Goal: Information Seeking & Learning: Learn about a topic

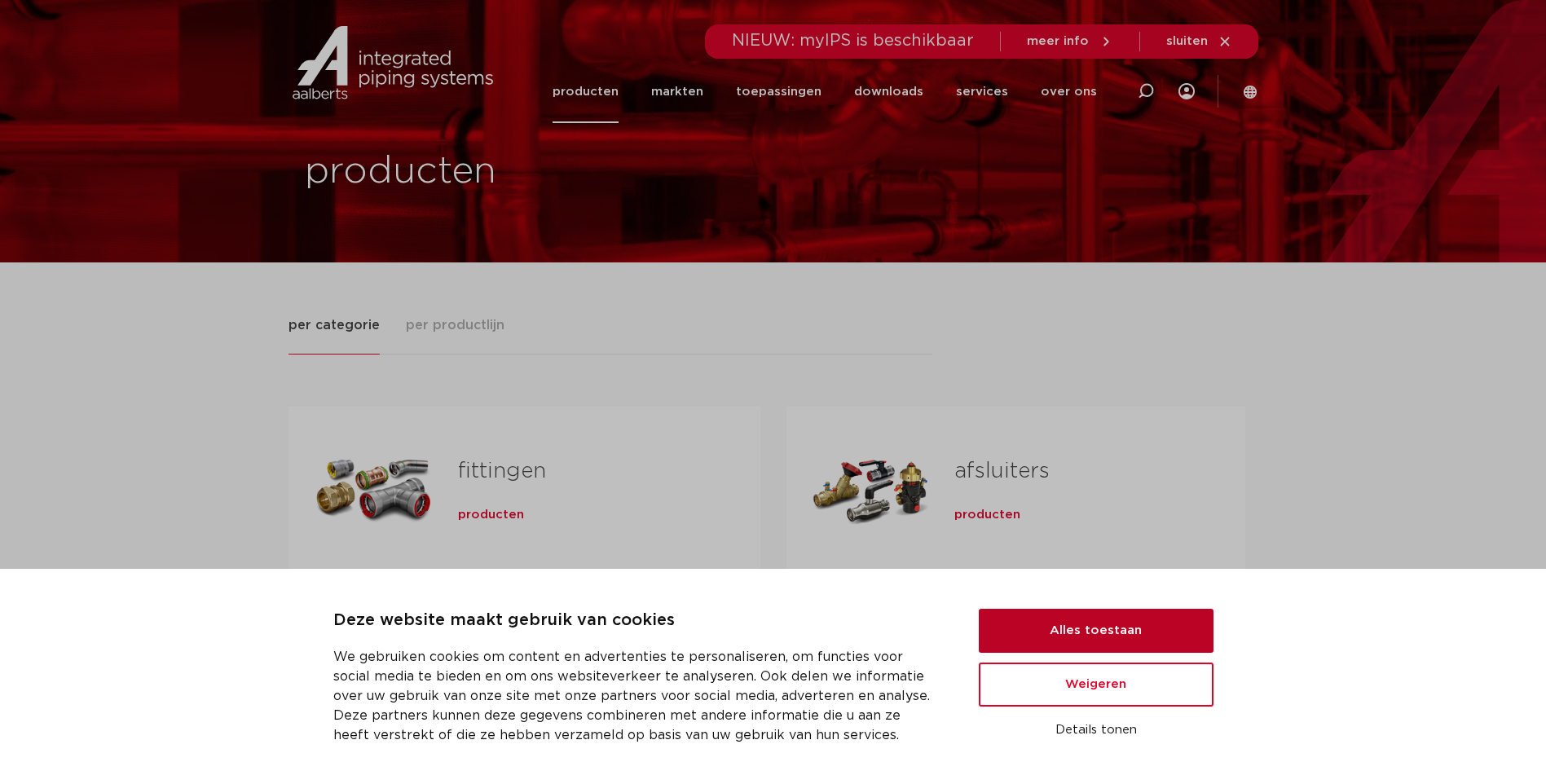
click at [1173, 638] on button "Alles toestaan" at bounding box center [1096, 631] width 235 height 44
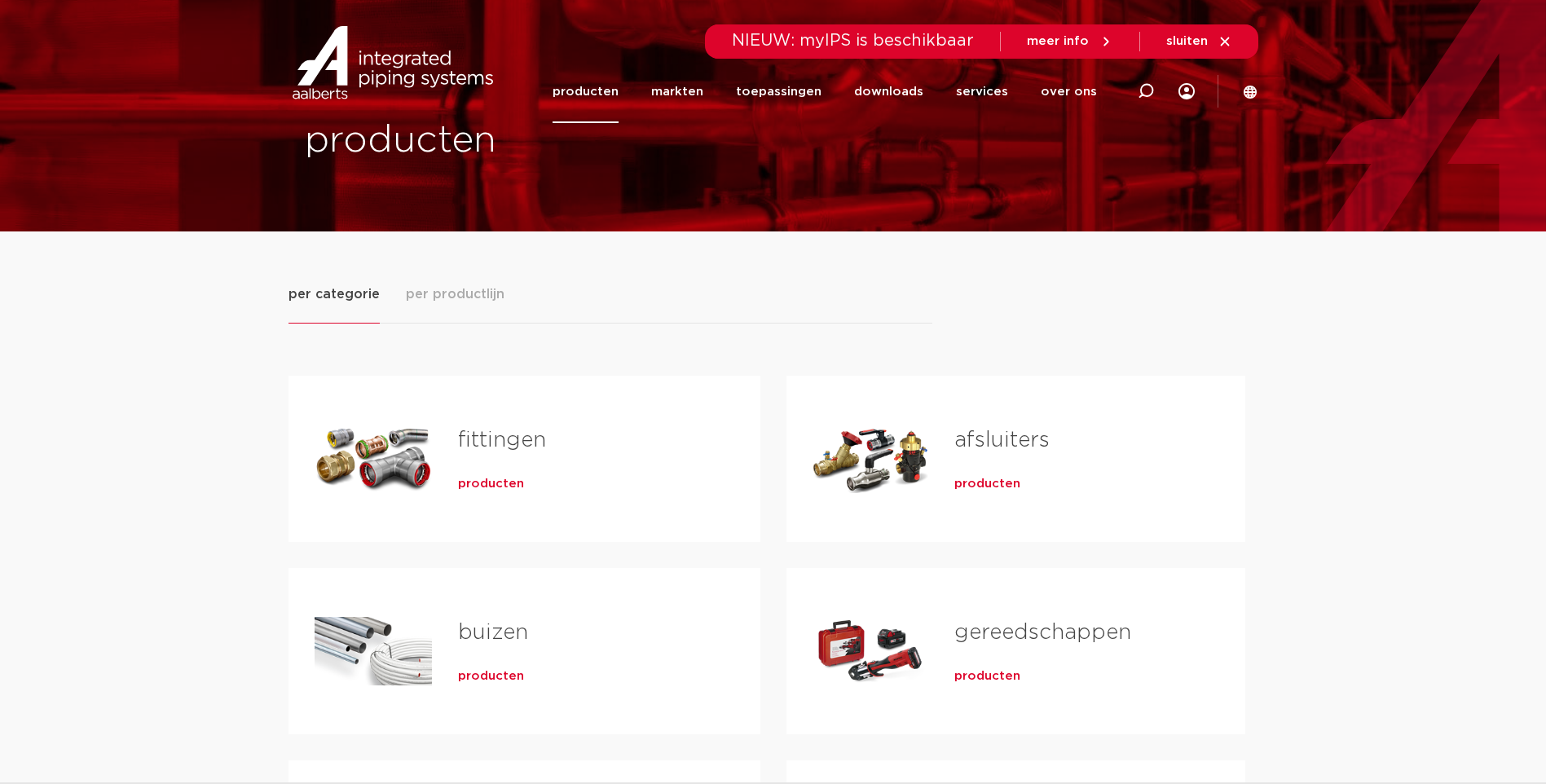
scroll to position [26, 0]
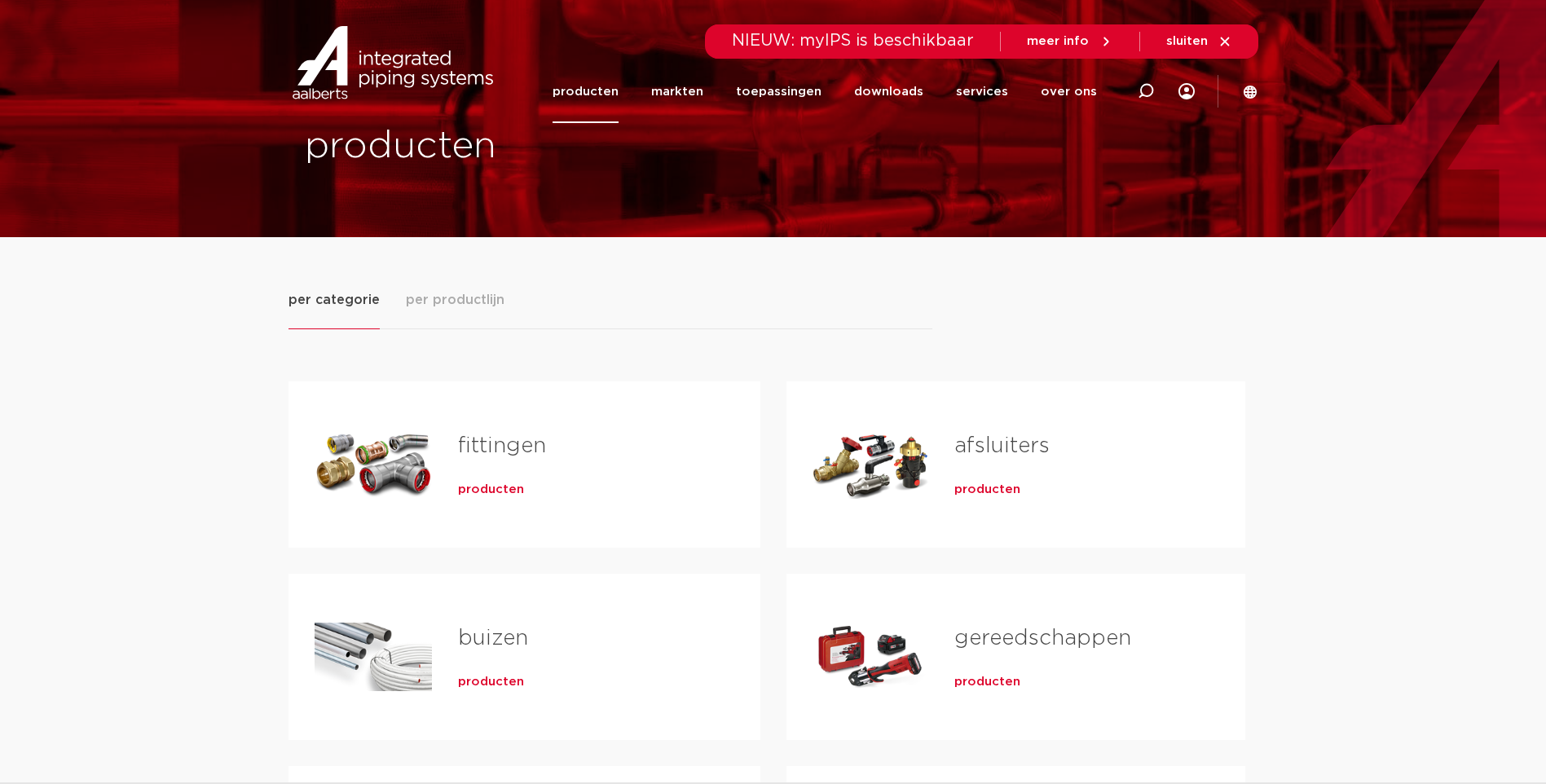
click at [461, 303] on span "per productlijn" at bounding box center [454, 299] width 98 height 19
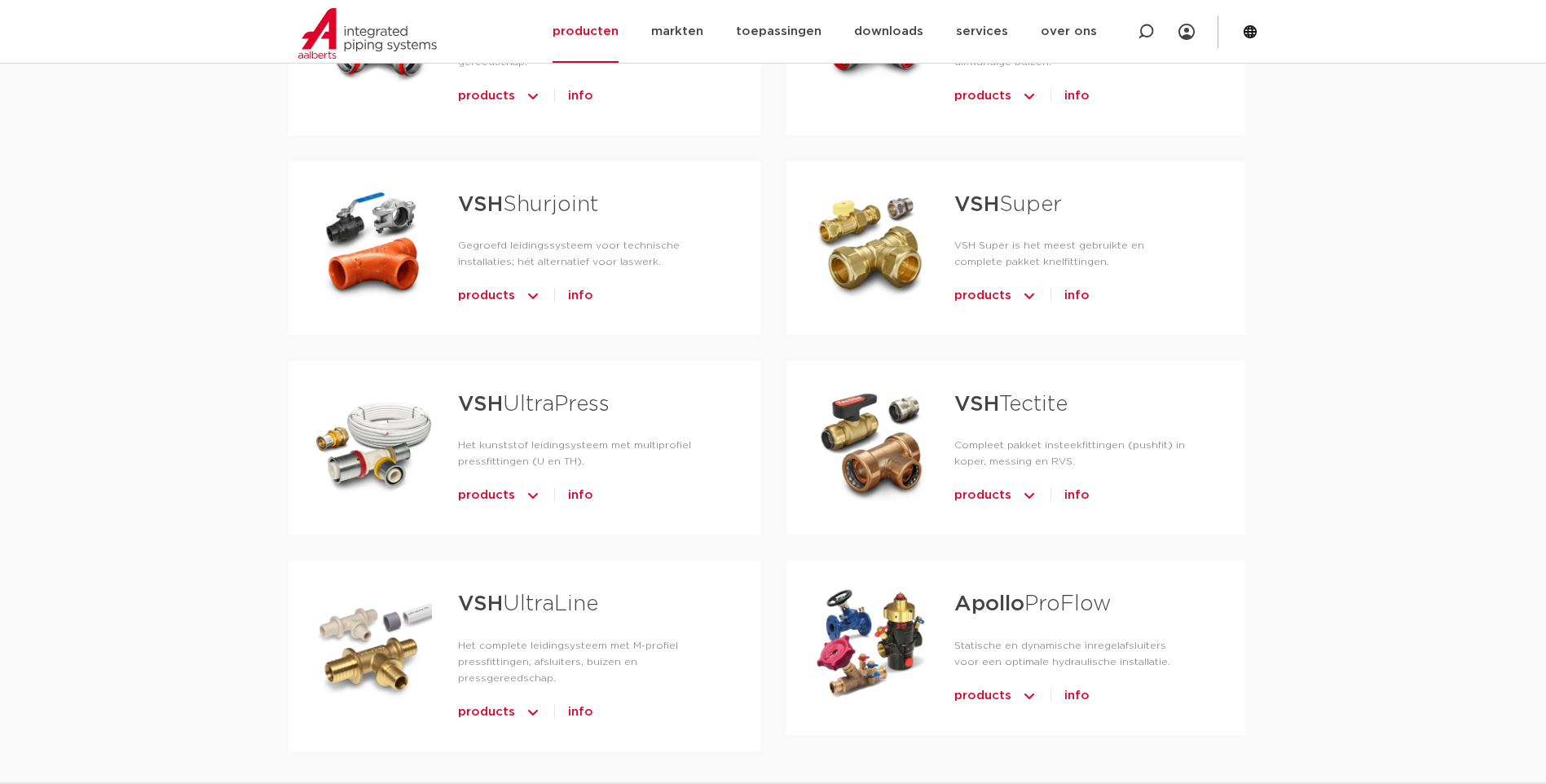
scroll to position [677, 0]
click at [357, 412] on div "Tabs. Open items met enter of spatie, sluit af met escape en navigeer met de pi…" at bounding box center [373, 445] width 117 height 114
click at [490, 394] on strong "VSH" at bounding box center [480, 404] width 45 height 21
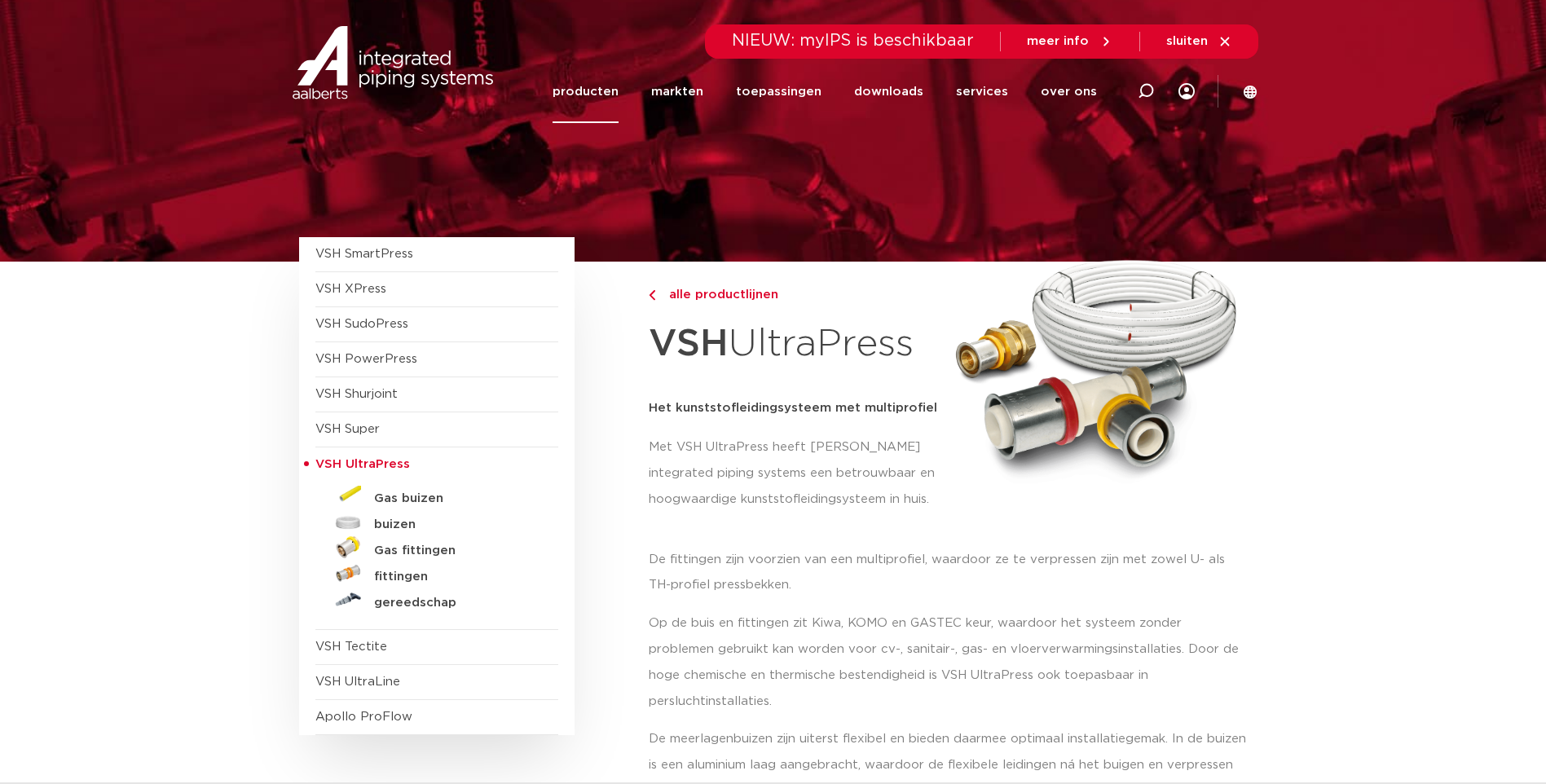
click at [1121, 410] on img at bounding box center [1095, 363] width 287 height 269
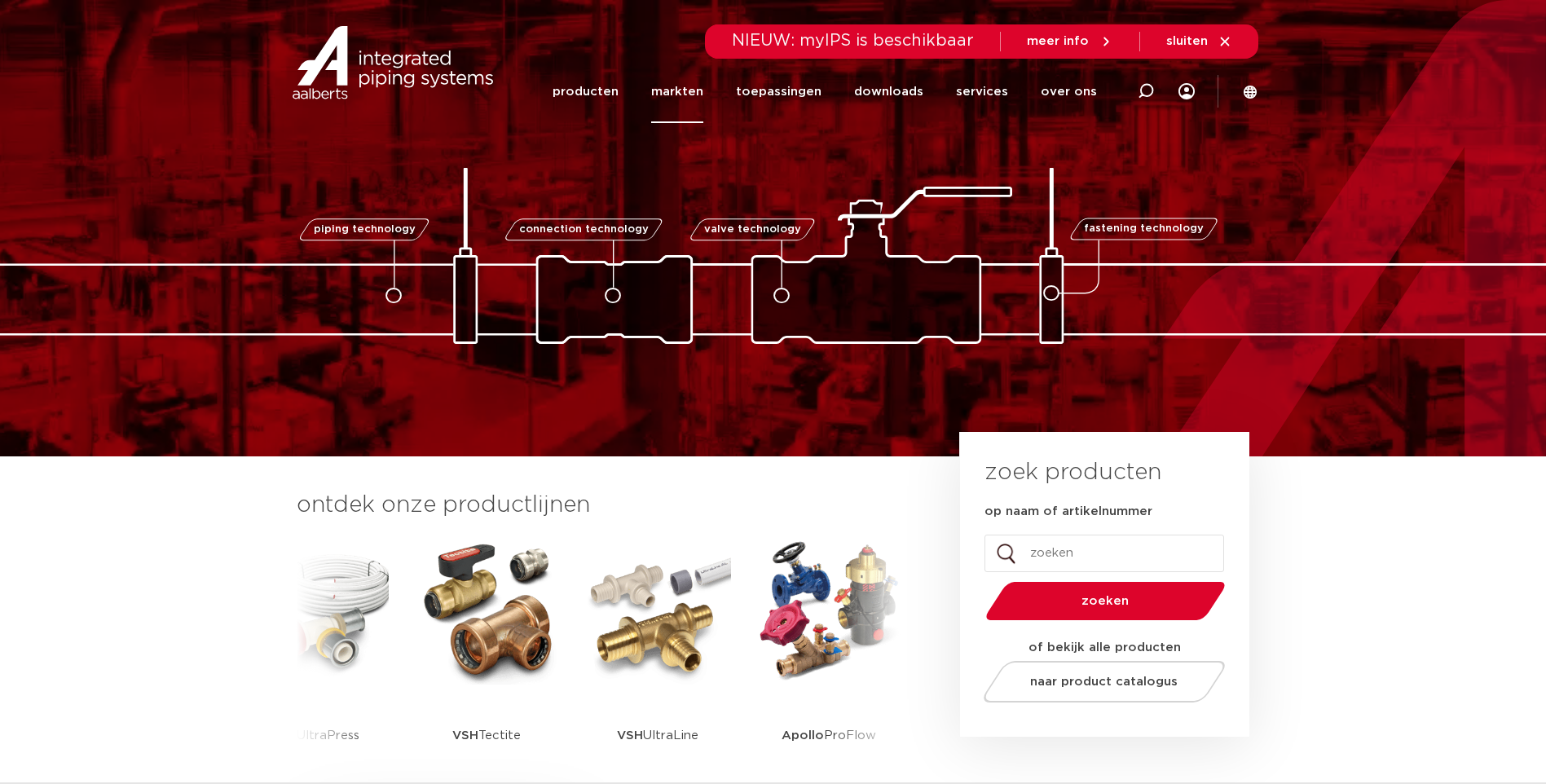
click at [704, 91] on link "markten" at bounding box center [677, 92] width 52 height 62
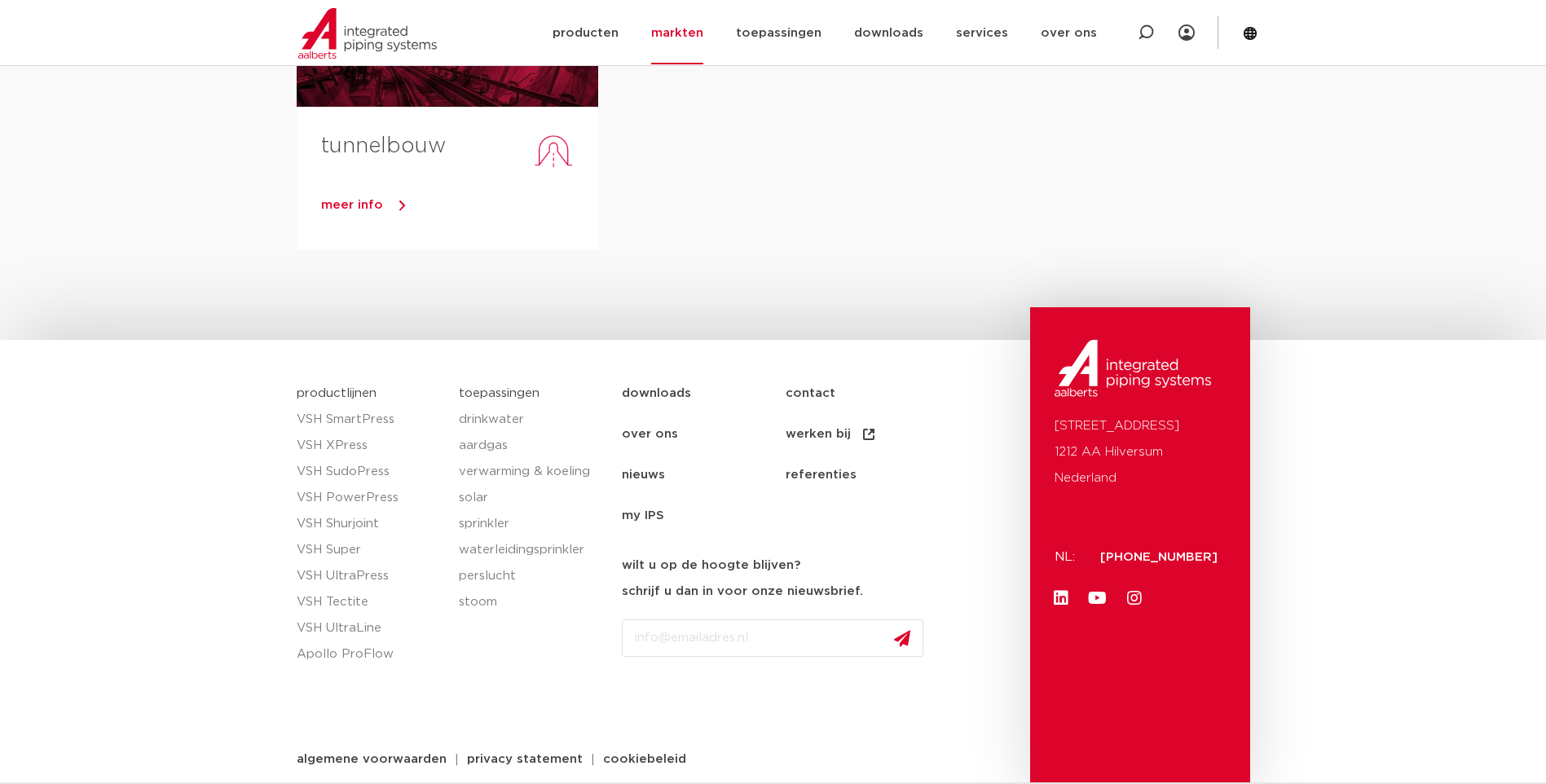
scroll to position [1024, 0]
